Goal: Find specific page/section: Find specific page/section

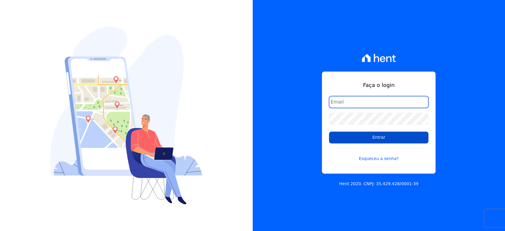
type input "[PERSON_NAME][EMAIL_ADDRESS][DOMAIN_NAME]"
click at [359, 137] on input "Entrar" at bounding box center [379, 138] width 100 height 12
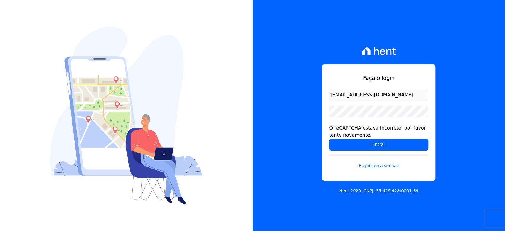
click at [305, 142] on div "Faça o login hellen@3pnegociosimobiliarios.com.br O reCAPTCHA estava incorreto,…" at bounding box center [379, 115] width 253 height 231
click at [383, 128] on div "O reCAPTCHA estava incorreto, por favor tente novamente." at bounding box center [379, 132] width 100 height 14
click at [371, 98] on input "[PERSON_NAME][EMAIL_ADDRESS][DOMAIN_NAME]" at bounding box center [379, 95] width 100 height 12
click at [352, 144] on input "Entrar" at bounding box center [379, 145] width 100 height 12
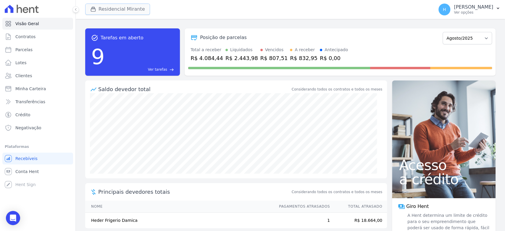
click at [137, 5] on button "Residencial Mirante" at bounding box center [117, 9] width 65 height 11
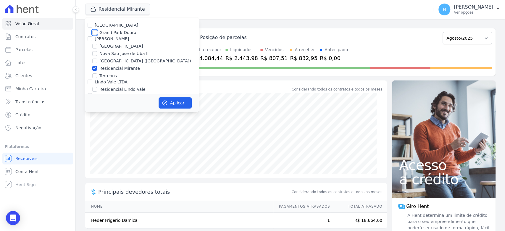
click at [95, 30] on input "Grand Park Douro" at bounding box center [94, 32] width 5 height 5
checkbox input "true"
click at [95, 68] on input "Residencial Mirante" at bounding box center [94, 68] width 5 height 5
checkbox input "false"
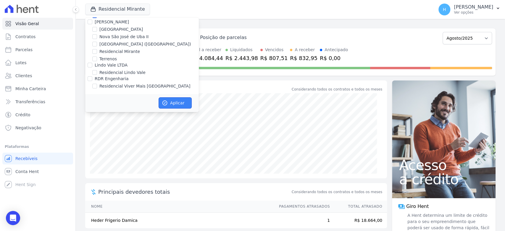
click at [178, 101] on button "Aplicar" at bounding box center [175, 102] width 33 height 11
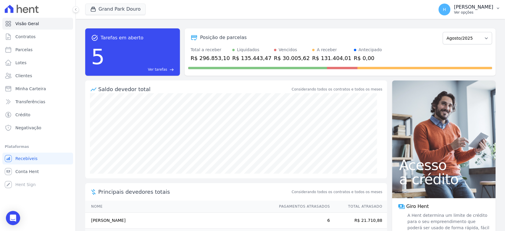
click at [462, 16] on button "H Hellen Vilaça Ver opções" at bounding box center [469, 9] width 71 height 17
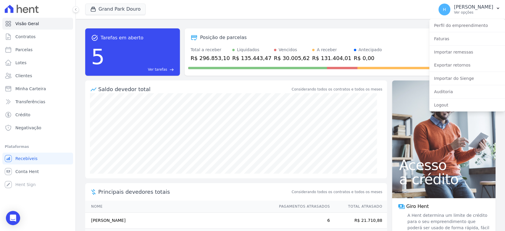
click at [353, 19] on div "Grand Park Douro Residencial Park Grand Park Douro JG Freitas Loteamento Villag…" at bounding box center [258, 10] width 346 height 20
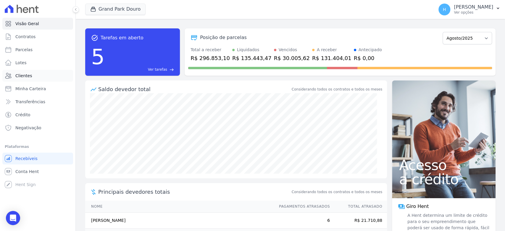
click at [23, 73] on span "Clientes" at bounding box center [23, 76] width 17 height 6
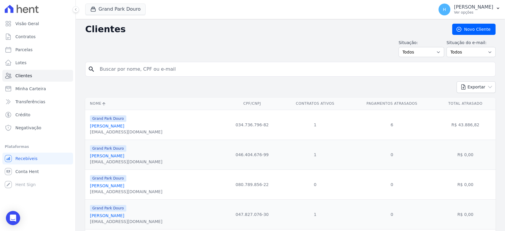
click at [128, 70] on input "search" at bounding box center [294, 69] width 397 height 12
paste input "38915"
type input "38915"
paste input "PEDRO HENRIQUE DO CARMO SOUZA RAMOS"
type input "PEDRO HENRIQUE DO CARMO SOUZA RAMOS"
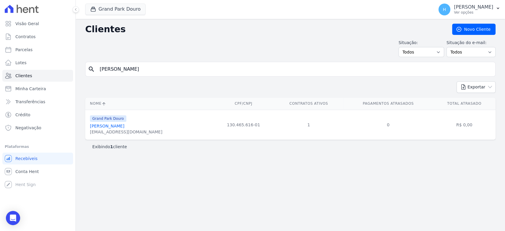
click at [124, 124] on link "Pedro Henrique Do Carmo Souza Ramos" at bounding box center [107, 126] width 34 height 5
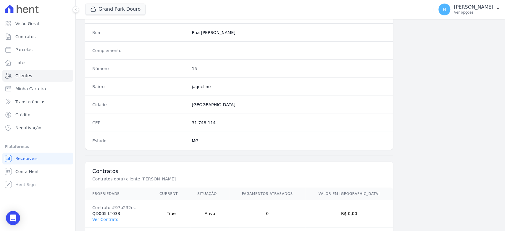
scroll to position [322, 0]
